Goal: Task Accomplishment & Management: Manage account settings

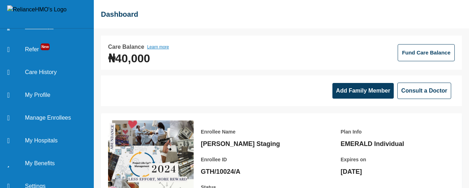
scroll to position [68, 0]
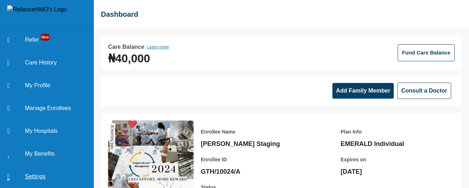
click at [40, 178] on link "Settings" at bounding box center [47, 176] width 94 height 23
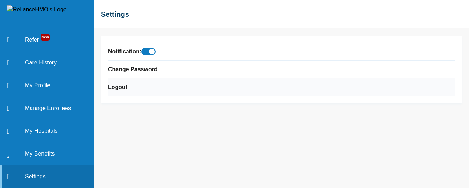
click at [127, 88] on li "Logout" at bounding box center [281, 87] width 346 height 18
click at [118, 89] on link "Logout" at bounding box center [117, 87] width 19 height 9
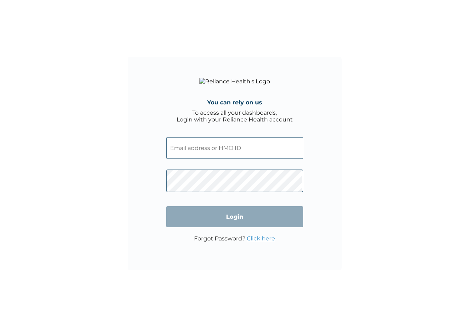
click at [232, 159] on input "text" at bounding box center [234, 148] width 137 height 22
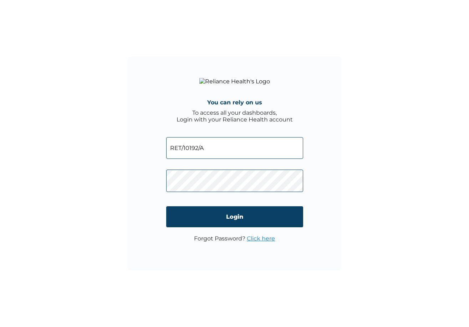
type input "RET/10192/A"
click input "Login" at bounding box center [234, 216] width 137 height 21
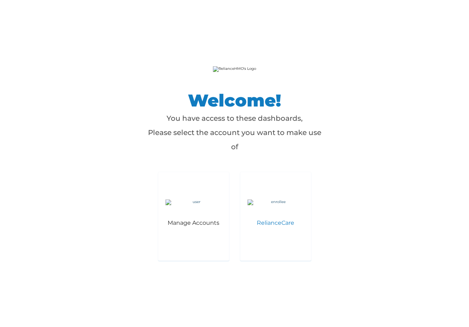
click at [279, 205] on img at bounding box center [275, 203] width 56 height 6
